Goal: Task Accomplishment & Management: Use online tool/utility

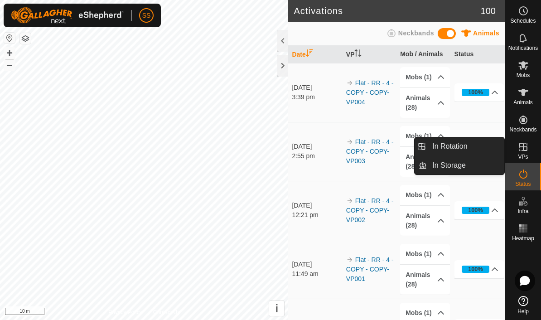
click at [476, 150] on link "In Rotation" at bounding box center [465, 146] width 77 height 18
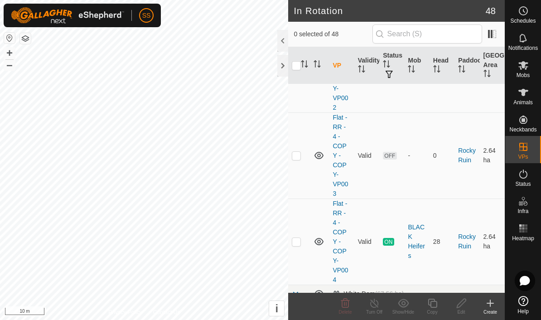
scroll to position [1233, 0]
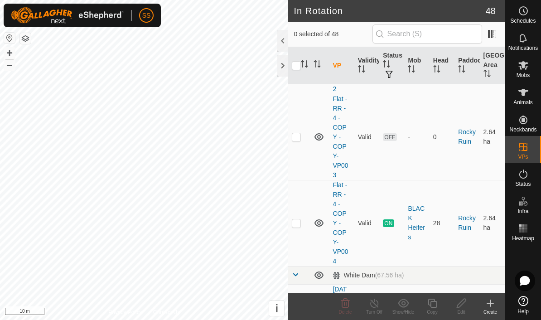
click at [297, 180] on td at bounding box center [299, 223] width 22 height 86
checkbox input "true"
click at [435, 302] on icon at bounding box center [432, 303] width 11 height 11
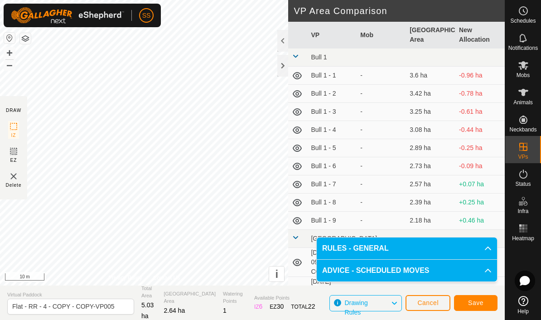
click at [480, 309] on button "Save" at bounding box center [475, 303] width 43 height 16
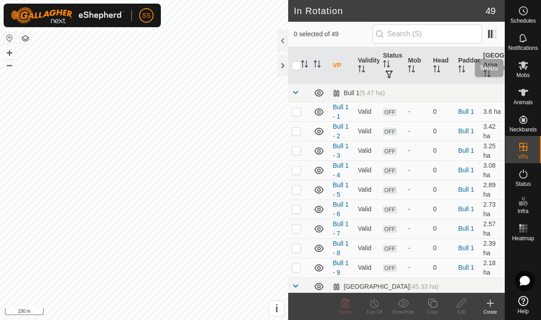
click at [527, 68] on icon at bounding box center [523, 65] width 11 height 11
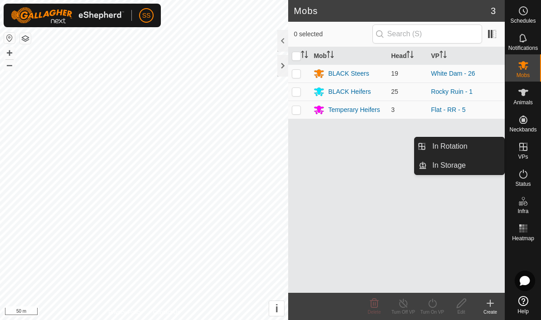
click at [478, 152] on link "In Rotation" at bounding box center [465, 146] width 77 height 18
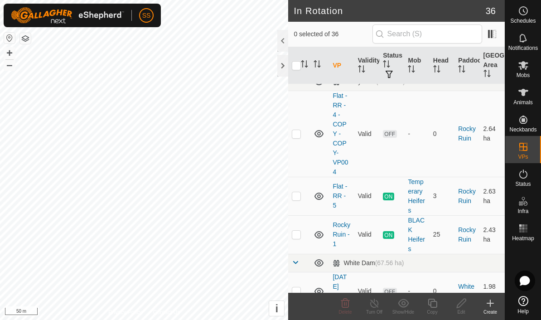
scroll to position [389, 0]
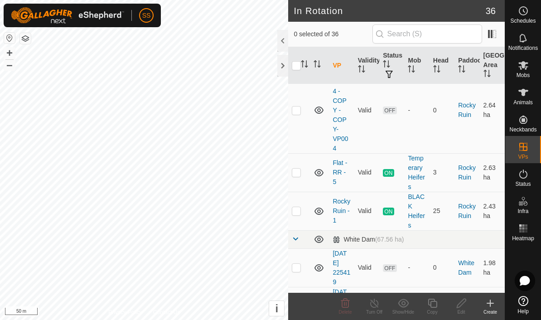
click at [297, 176] on p-checkbox at bounding box center [296, 172] width 9 height 7
checkbox input "true"
click at [430, 307] on icon at bounding box center [432, 303] width 11 height 11
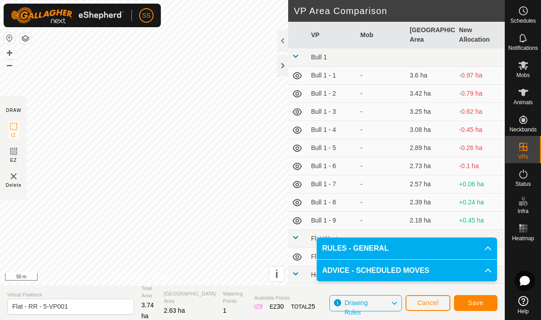
click at [478, 304] on span "Save" at bounding box center [475, 302] width 15 height 7
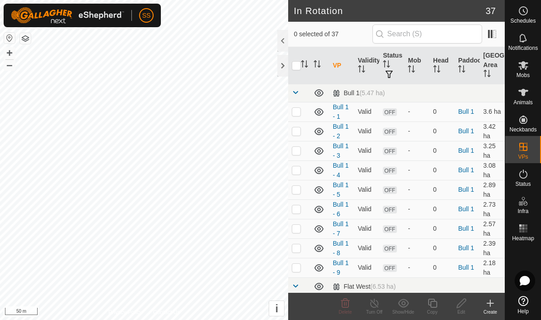
click at [527, 68] on icon at bounding box center [523, 65] width 11 height 11
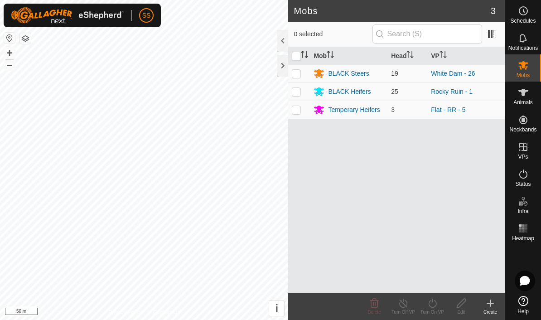
click at [292, 112] on p-checkbox at bounding box center [296, 109] width 9 height 7
checkbox input "true"
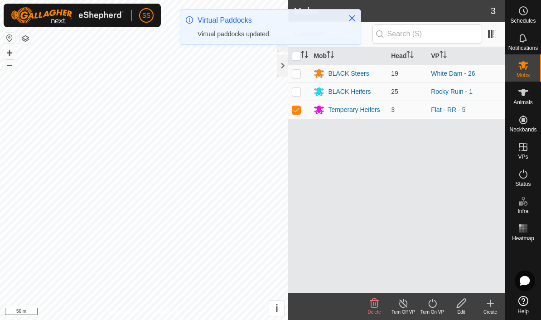
click at [438, 306] on turn-on-svg-icon at bounding box center [432, 303] width 29 height 11
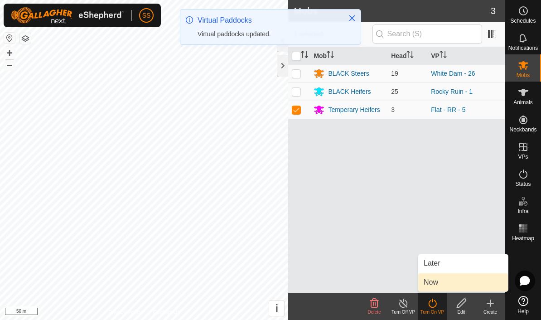
click at [461, 284] on link "Now" at bounding box center [463, 282] width 90 height 18
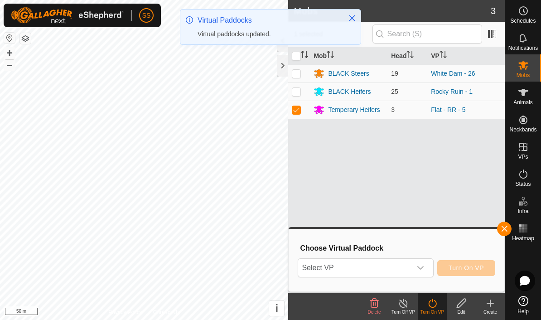
click at [407, 259] on span "Select VP" at bounding box center [354, 268] width 113 height 18
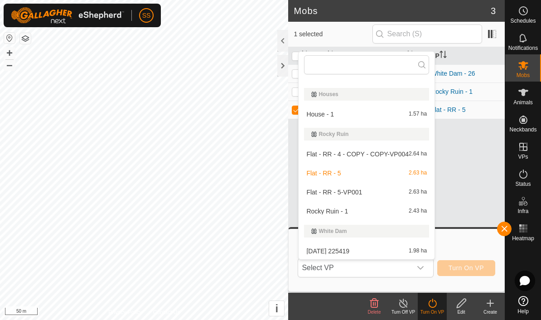
scroll to position [266, 0]
click at [381, 193] on div "Flat - RR - 5-VP001 2.63 ha" at bounding box center [366, 191] width 125 height 11
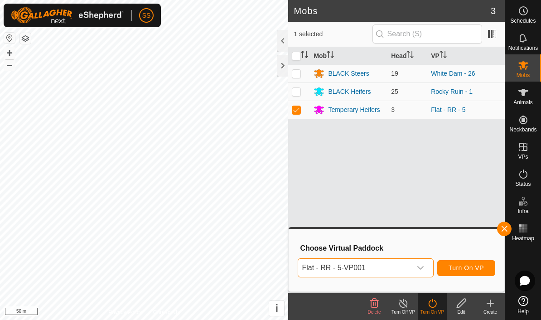
click at [478, 269] on span "Turn On VP" at bounding box center [466, 267] width 35 height 7
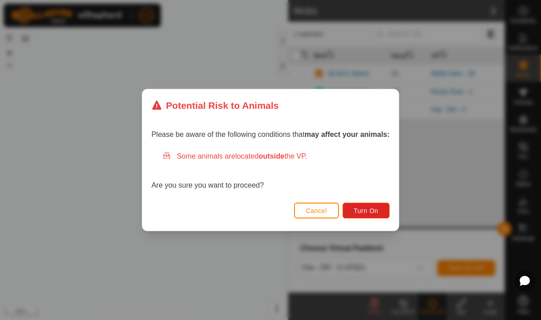
click at [377, 208] on span "Turn On" at bounding box center [366, 210] width 24 height 7
